Goal: Register for event/course

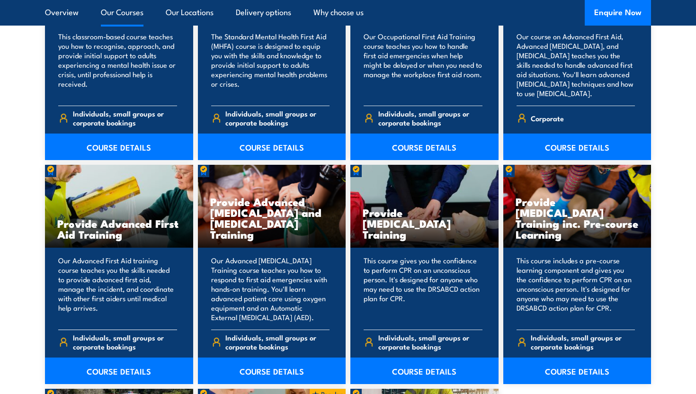
scroll to position [1090, 0]
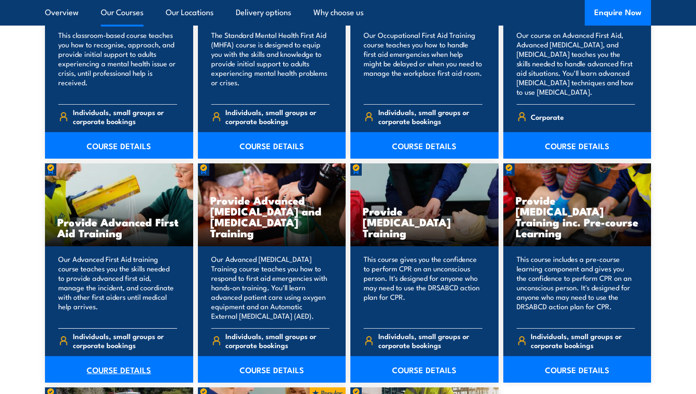
click at [117, 367] on link "COURSE DETAILS" at bounding box center [119, 369] width 148 height 27
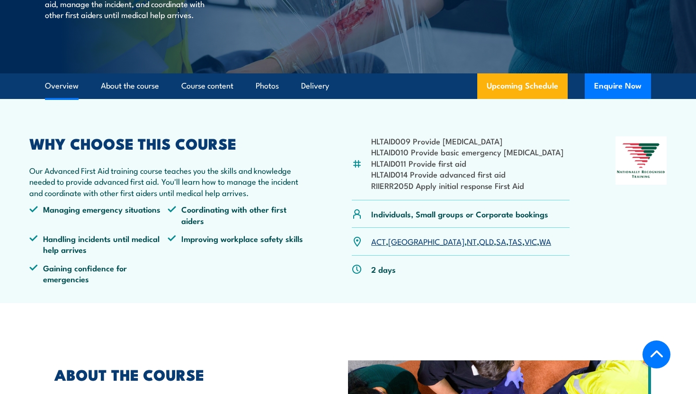
scroll to position [197, 0]
